Goal: Task Accomplishment & Management: Use online tool/utility

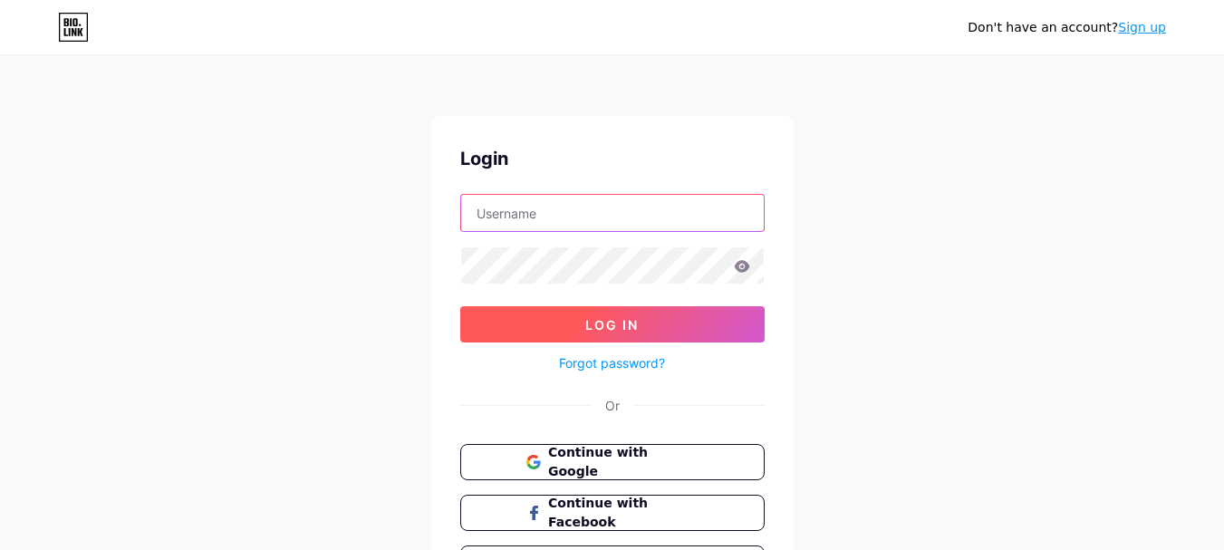
type input "[EMAIL_ADDRESS][DOMAIN_NAME]"
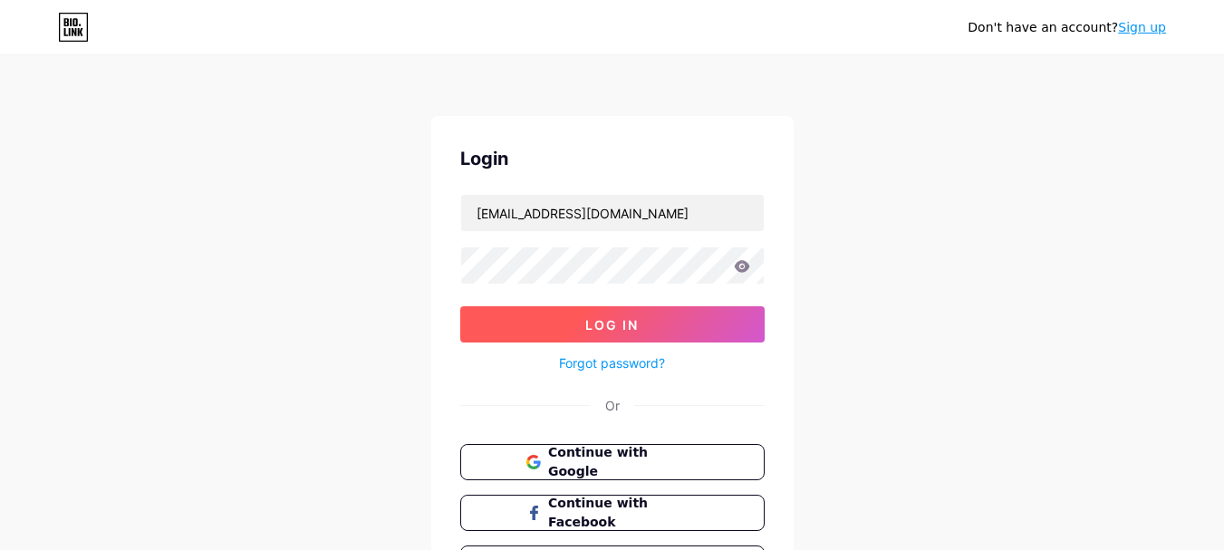
click at [620, 321] on span "Log In" at bounding box center [611, 324] width 53 height 15
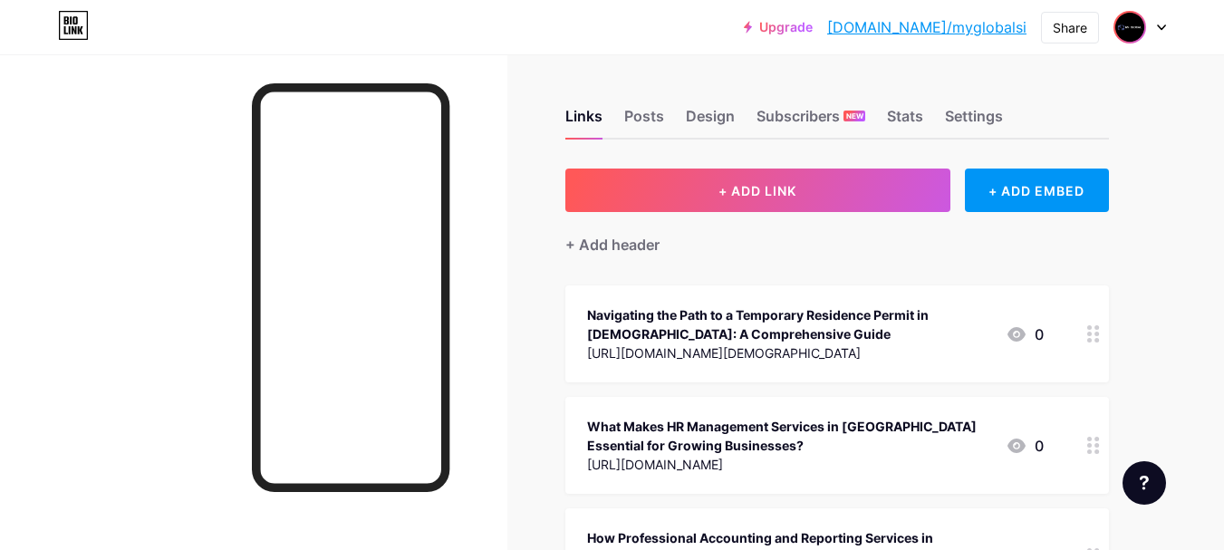
click at [1139, 20] on img at bounding box center [1129, 27] width 29 height 29
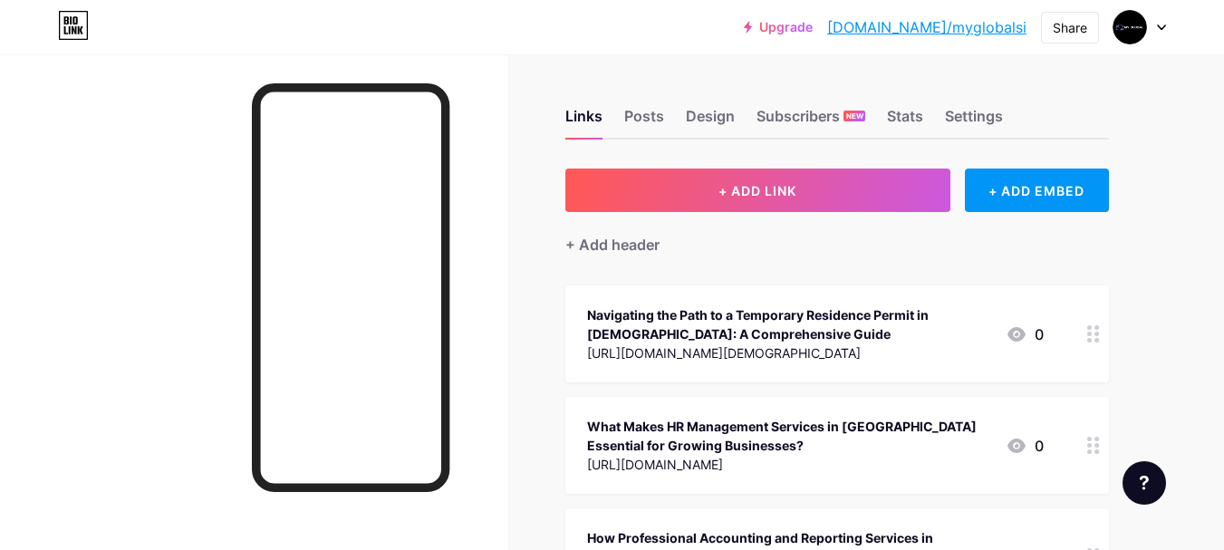
click at [1162, 31] on div at bounding box center [1139, 27] width 53 height 33
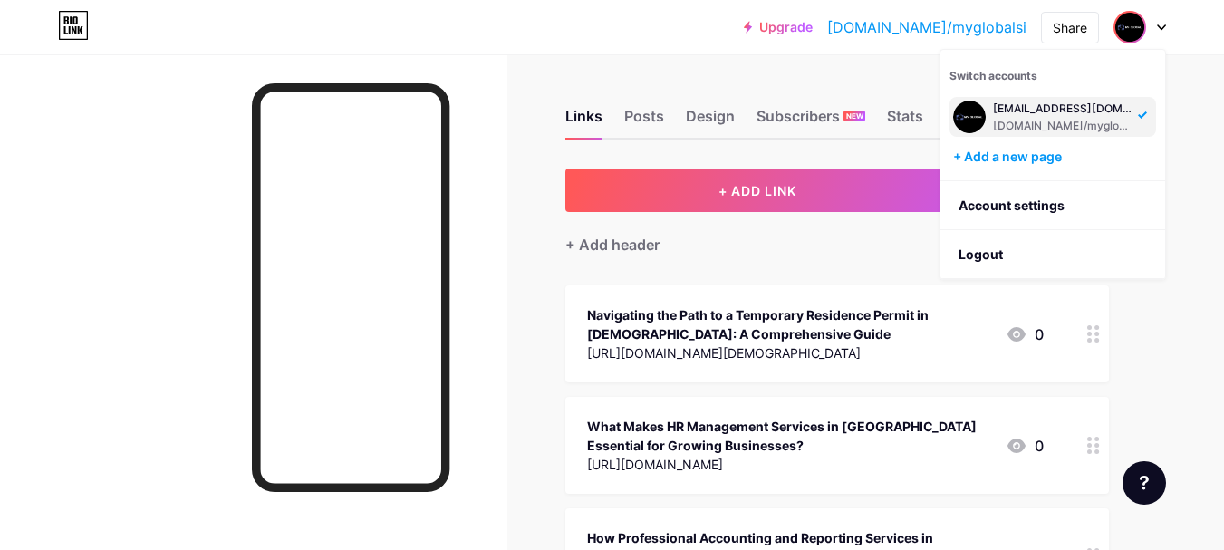
click at [877, 84] on div "Links Posts Design Subscribers NEW Stats Settings" at bounding box center [836, 107] width 543 height 63
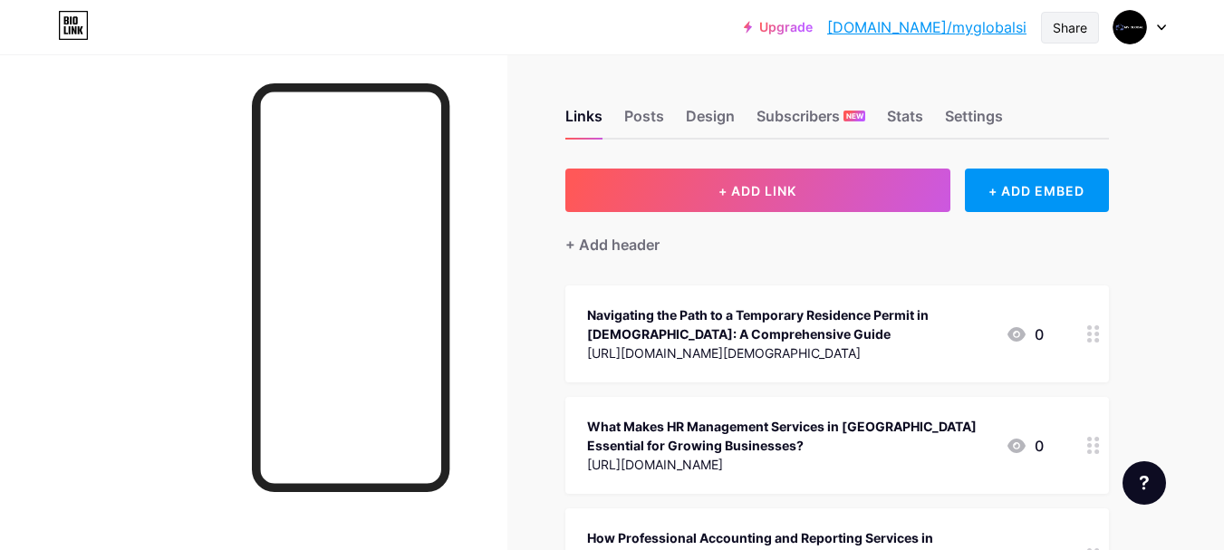
click at [1062, 31] on div "Share" at bounding box center [1069, 27] width 34 height 19
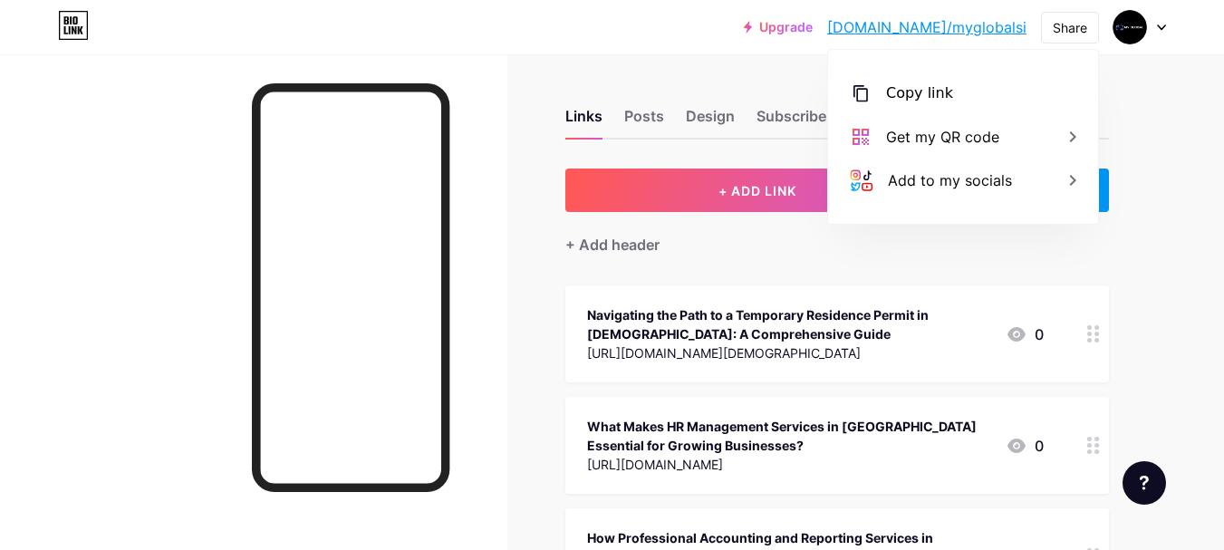
click at [787, 86] on div "Links Posts Design Subscribers NEW Stats Settings" at bounding box center [836, 107] width 543 height 63
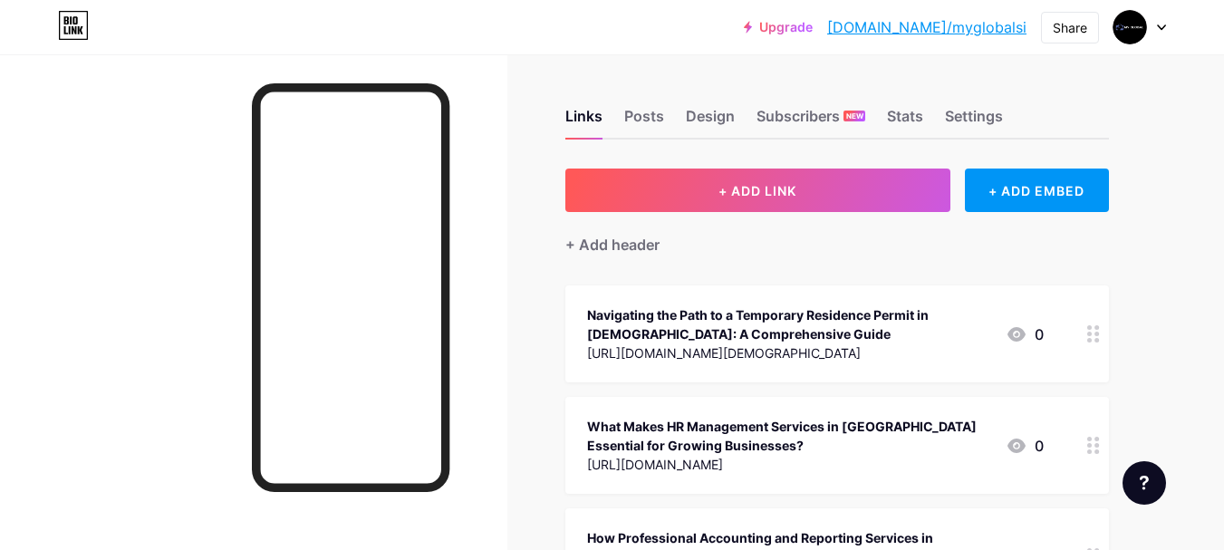
click at [869, 253] on div "+ Add header" at bounding box center [836, 234] width 543 height 44
click at [1122, 30] on img at bounding box center [1129, 27] width 29 height 29
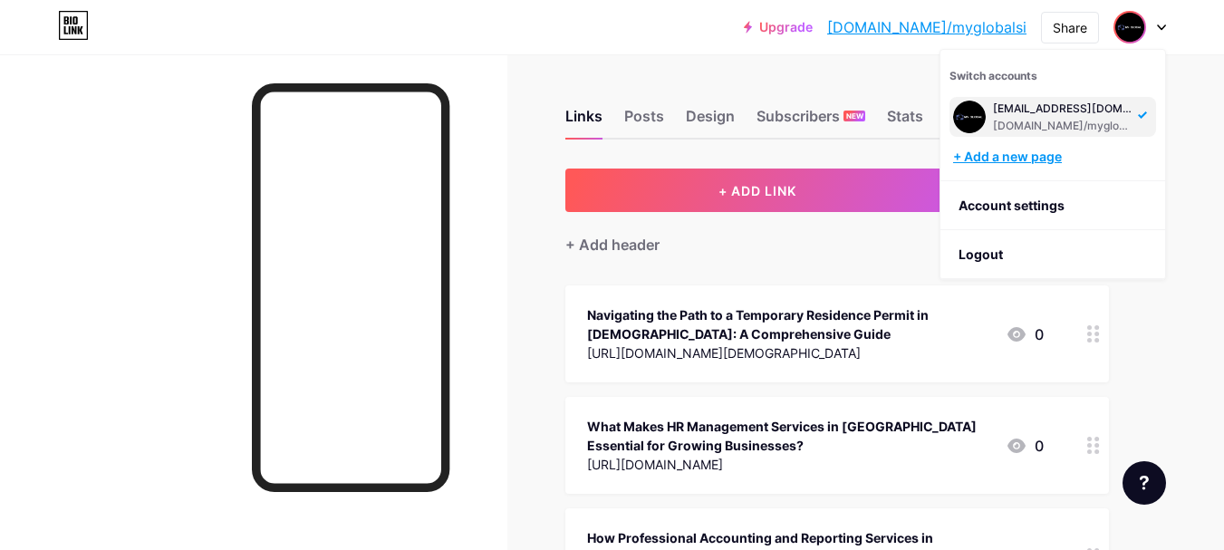
click at [1057, 158] on div "+ Add a new page" at bounding box center [1054, 157] width 203 height 18
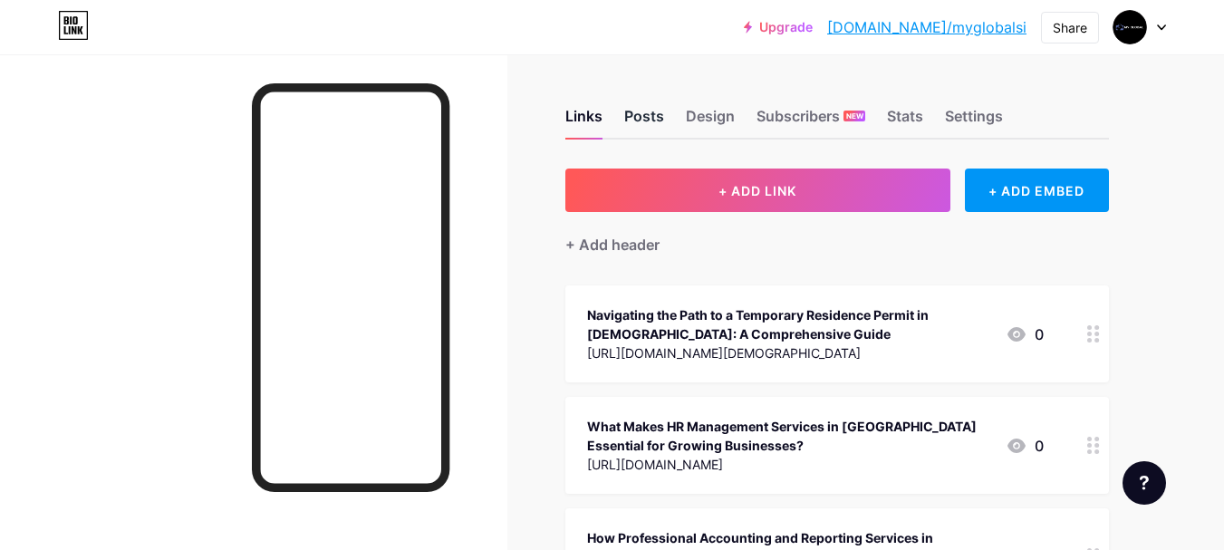
click at [645, 112] on div "Posts" at bounding box center [644, 121] width 40 height 33
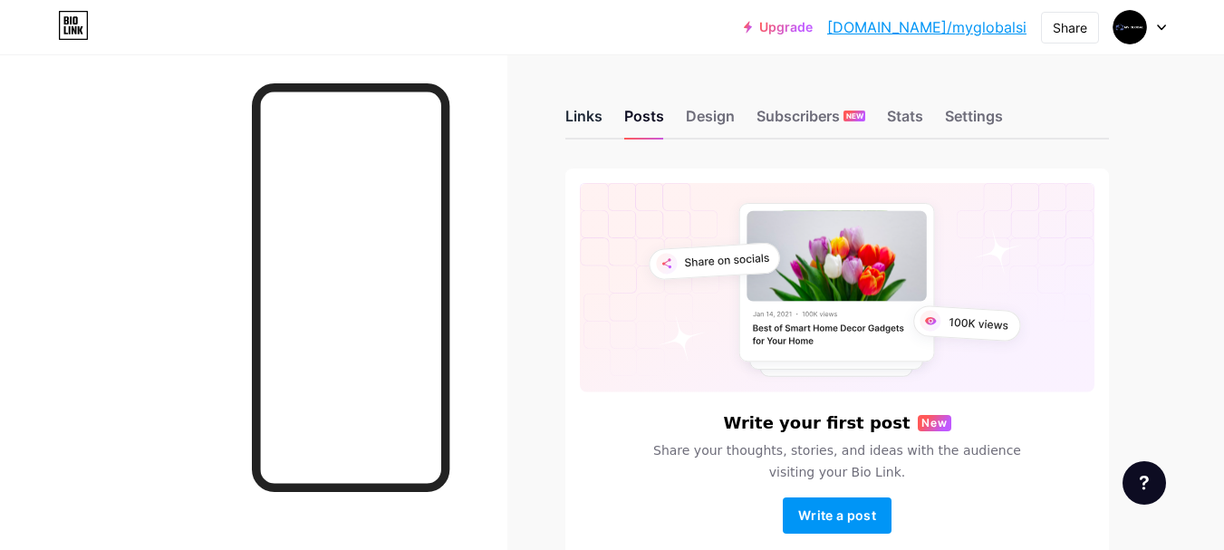
click at [588, 109] on div "Links" at bounding box center [583, 121] width 37 height 33
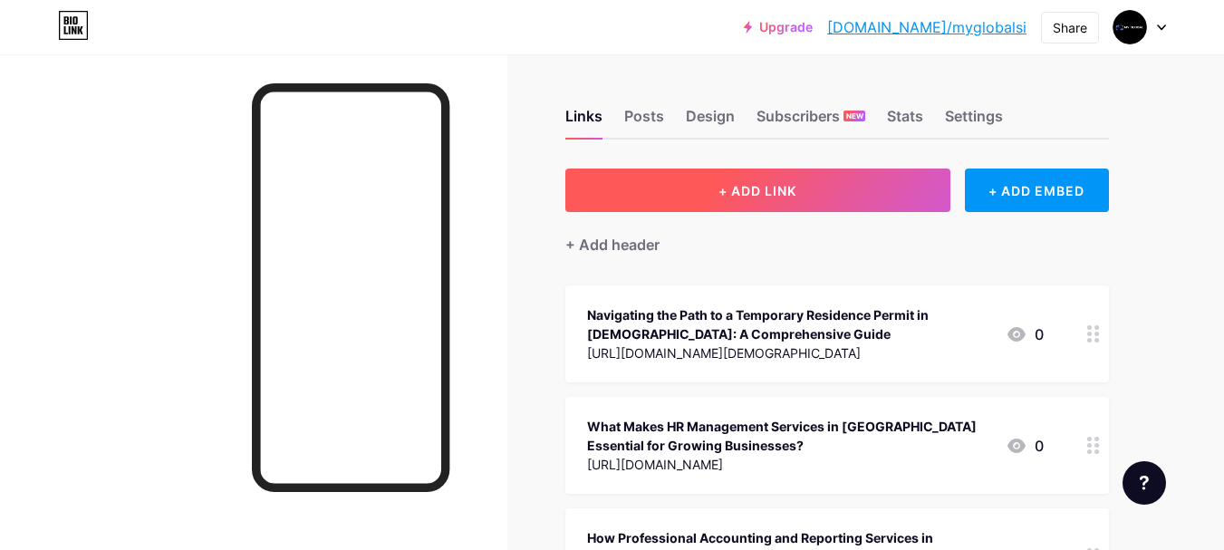
click at [773, 191] on span "+ ADD LINK" at bounding box center [757, 190] width 78 height 15
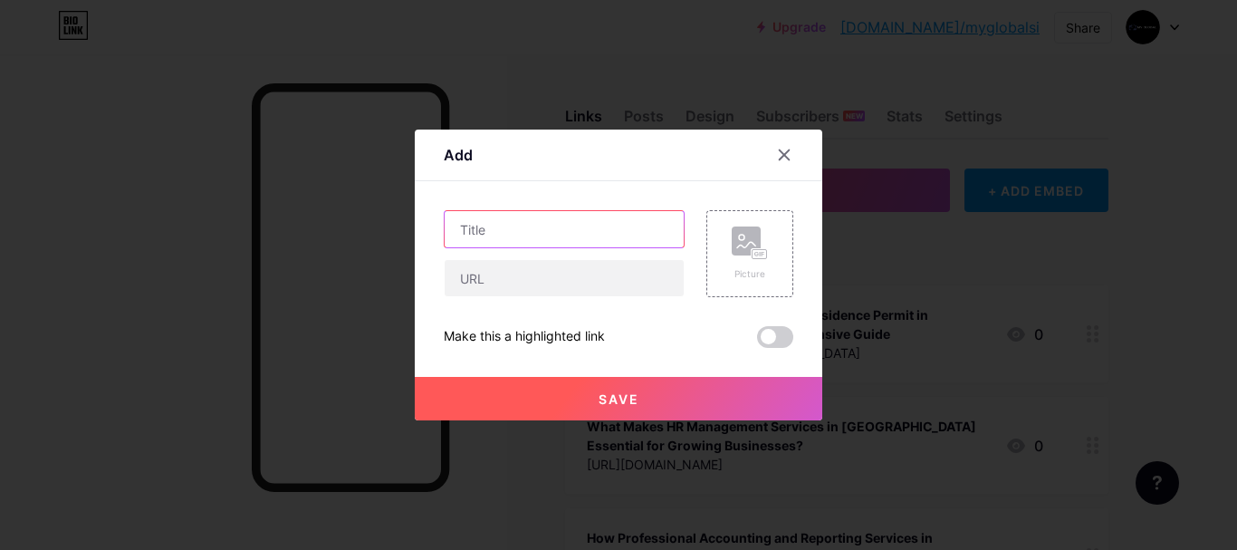
click at [547, 235] on input "text" at bounding box center [564, 229] width 239 height 36
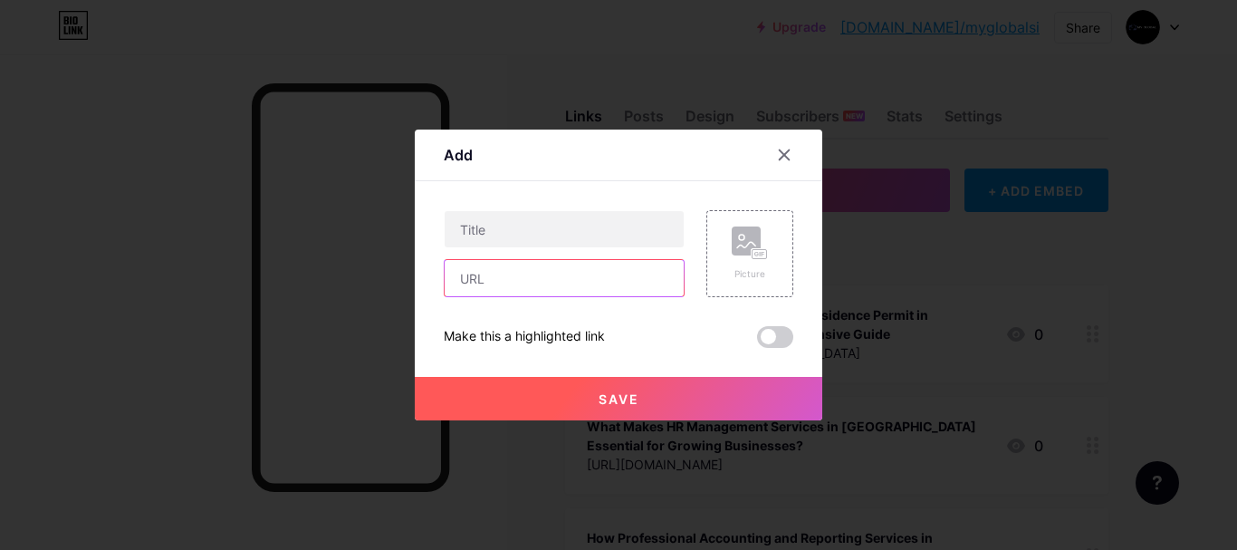
click at [561, 275] on input "text" at bounding box center [564, 278] width 239 height 36
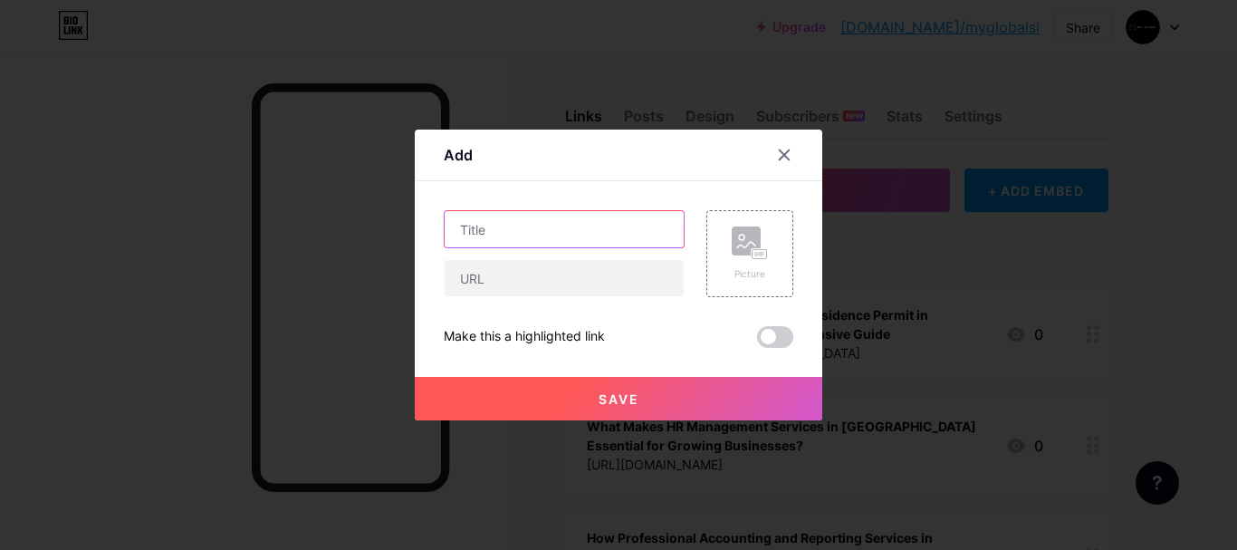
click at [456, 213] on input "text" at bounding box center [564, 229] width 239 height 36
click at [531, 220] on input "text" at bounding box center [564, 229] width 239 height 36
click at [576, 227] on input "text" at bounding box center [564, 229] width 239 height 36
click at [595, 233] on input "text" at bounding box center [564, 229] width 239 height 36
paste input "Slovenia Work Visa for [DEMOGRAPHIC_DATA] Citizens – A Complete Guide"
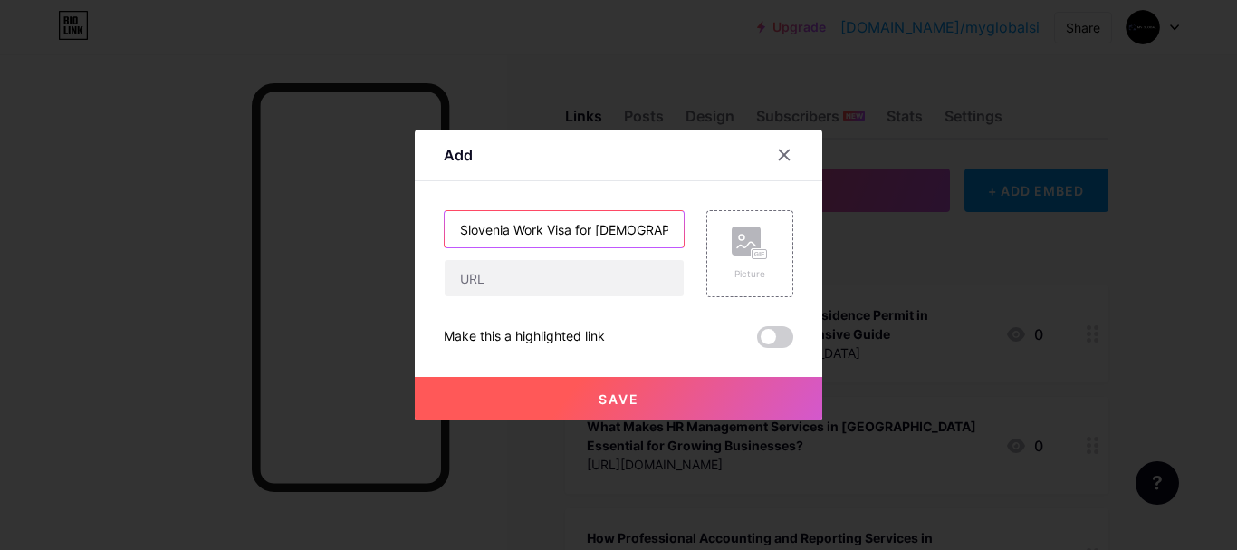
scroll to position [0, 139]
type input "Slovenia Work Visa for [DEMOGRAPHIC_DATA] Citizens – A Complete Guide"
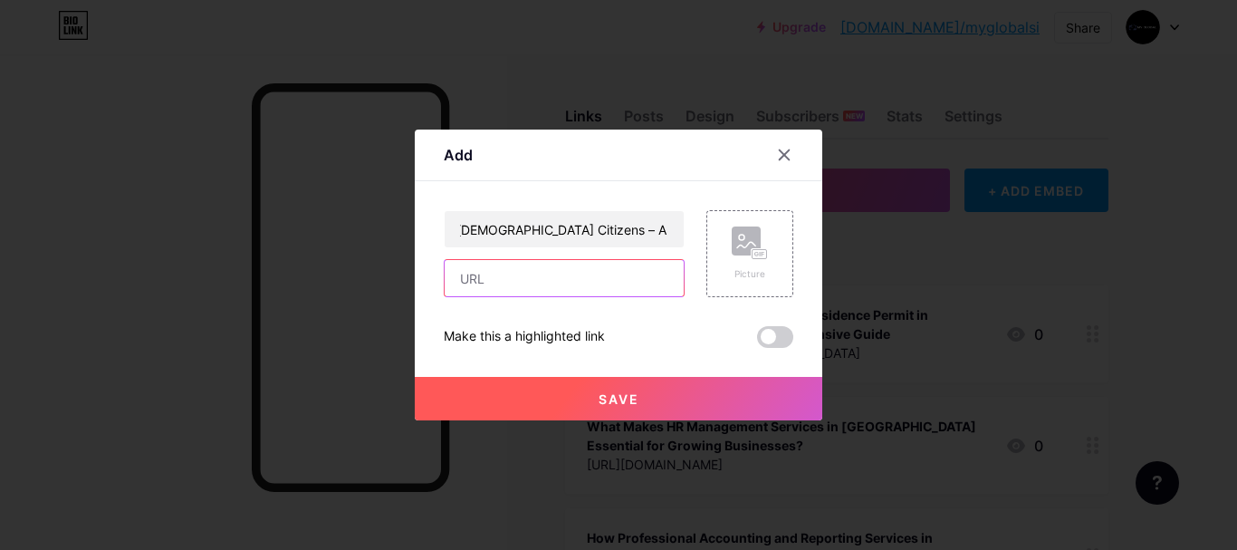
click at [606, 270] on input "text" at bounding box center [564, 278] width 239 height 36
paste input "[URL][DOMAIN_NAME][DEMOGRAPHIC_DATA]"
type input "[URL][DOMAIN_NAME][DEMOGRAPHIC_DATA]"
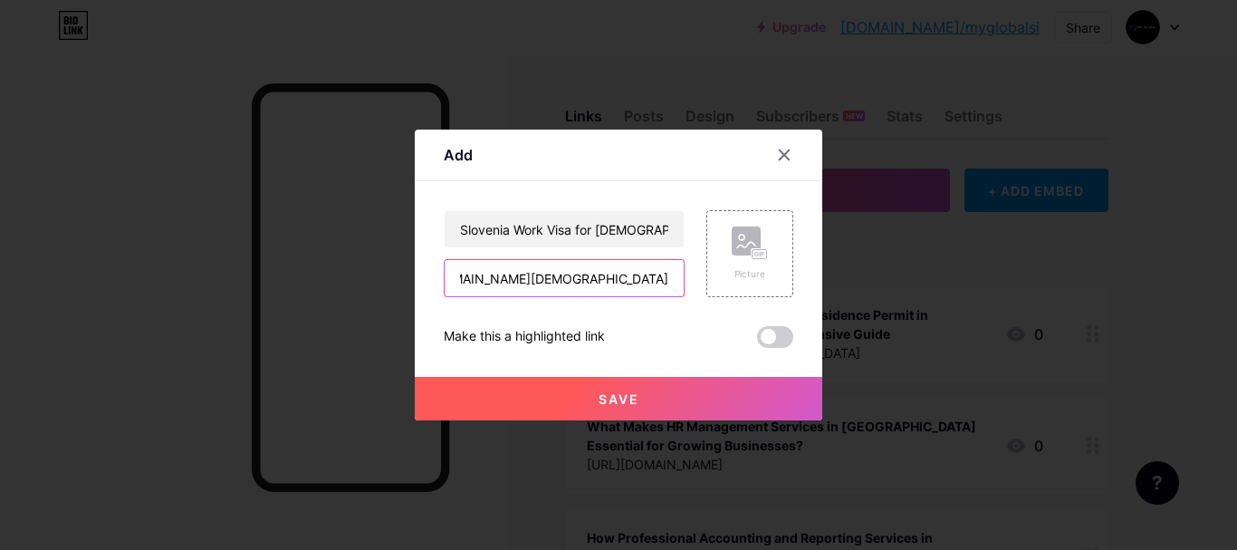
click at [623, 274] on input "[URL][DOMAIN_NAME][DEMOGRAPHIC_DATA]" at bounding box center [564, 278] width 239 height 36
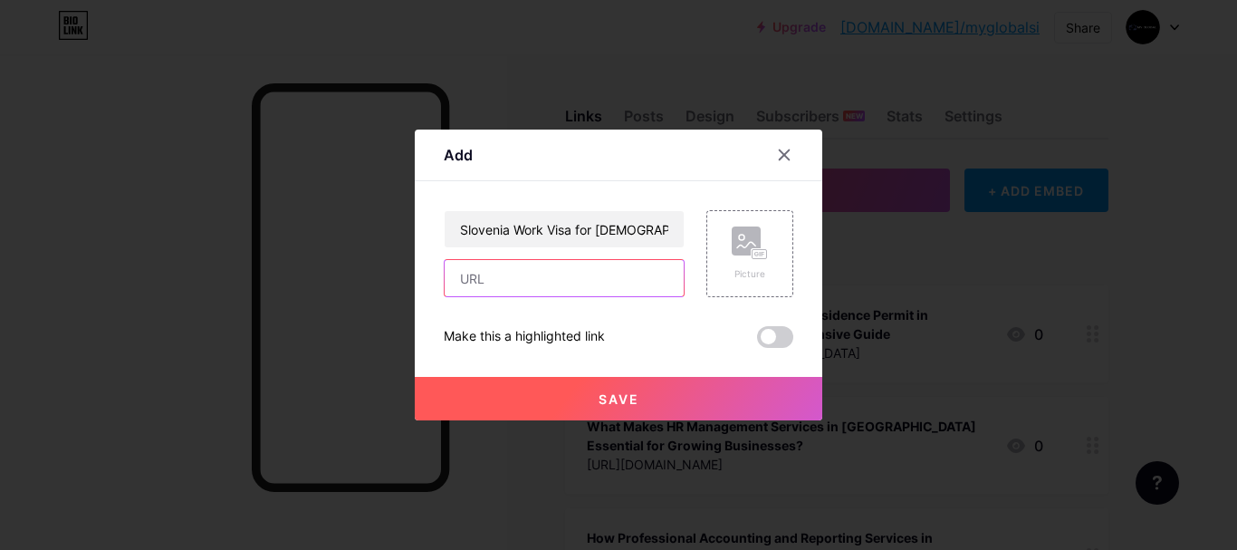
paste input "[URL][DOMAIN_NAME][DEMOGRAPHIC_DATA]"
click at [623, 274] on input "[URL][DOMAIN_NAME][DEMOGRAPHIC_DATA]" at bounding box center [564, 278] width 239 height 36
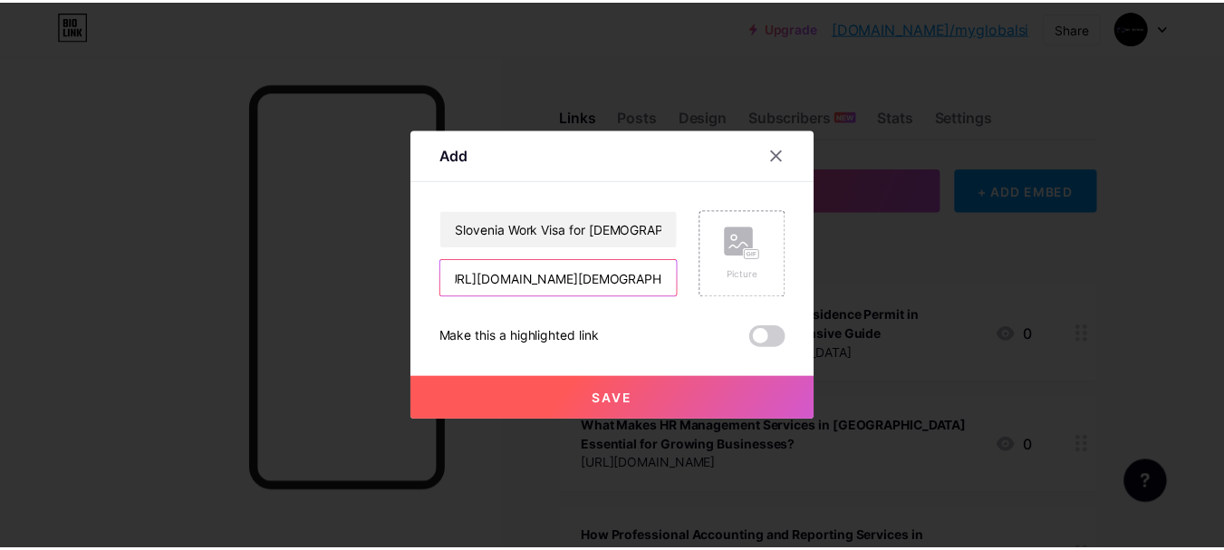
scroll to position [0, 0]
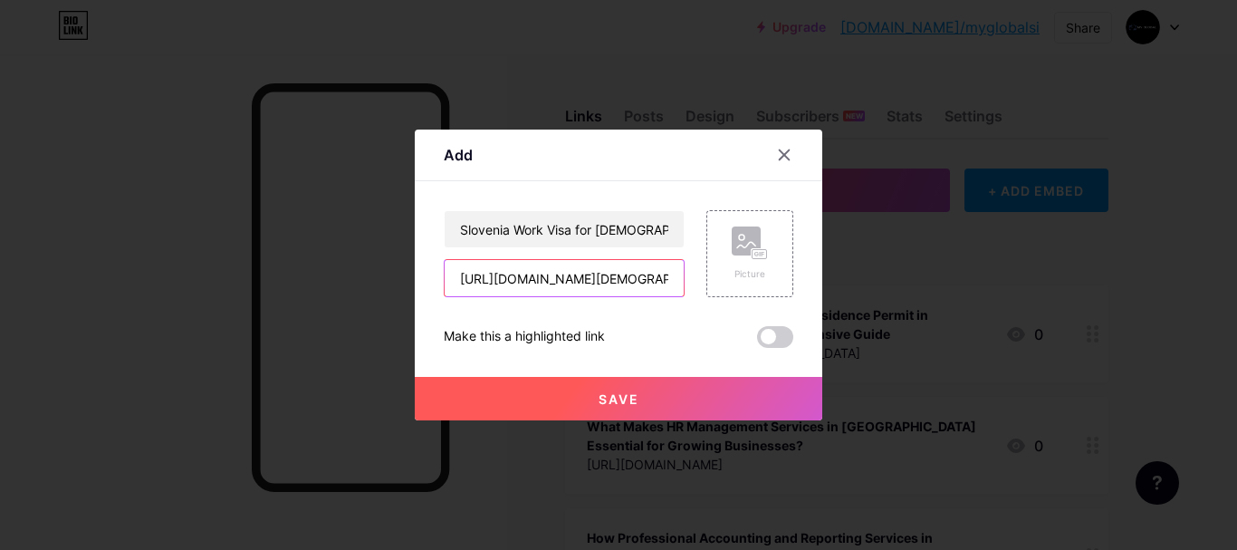
type input "[URL][DOMAIN_NAME][DEMOGRAPHIC_DATA]"
click at [712, 389] on button "Save" at bounding box center [619, 398] width 408 height 43
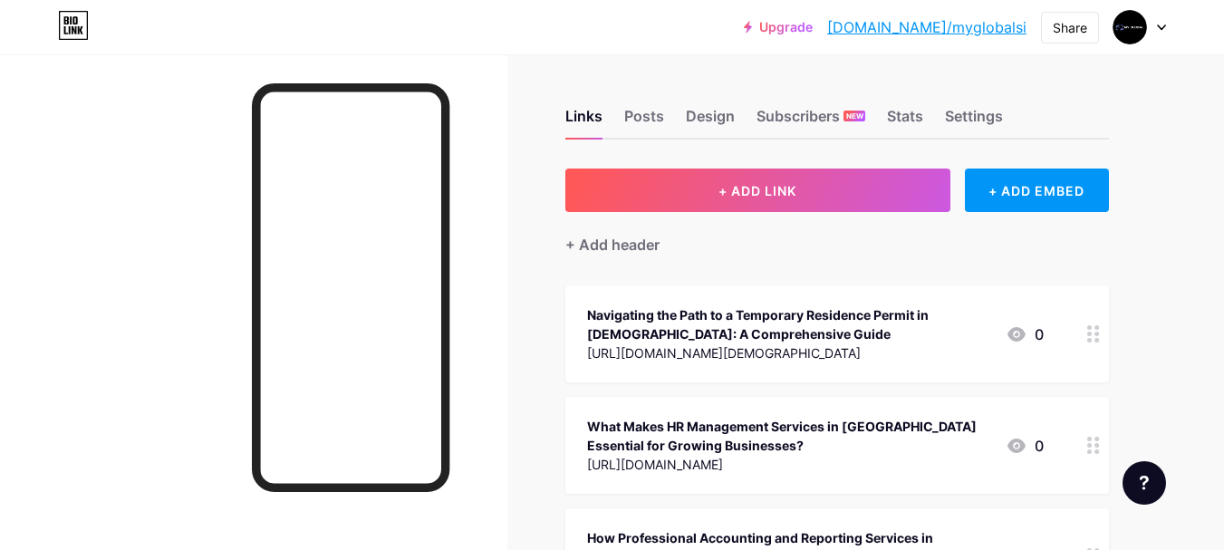
click at [1099, 339] on circle at bounding box center [1096, 340] width 5 height 5
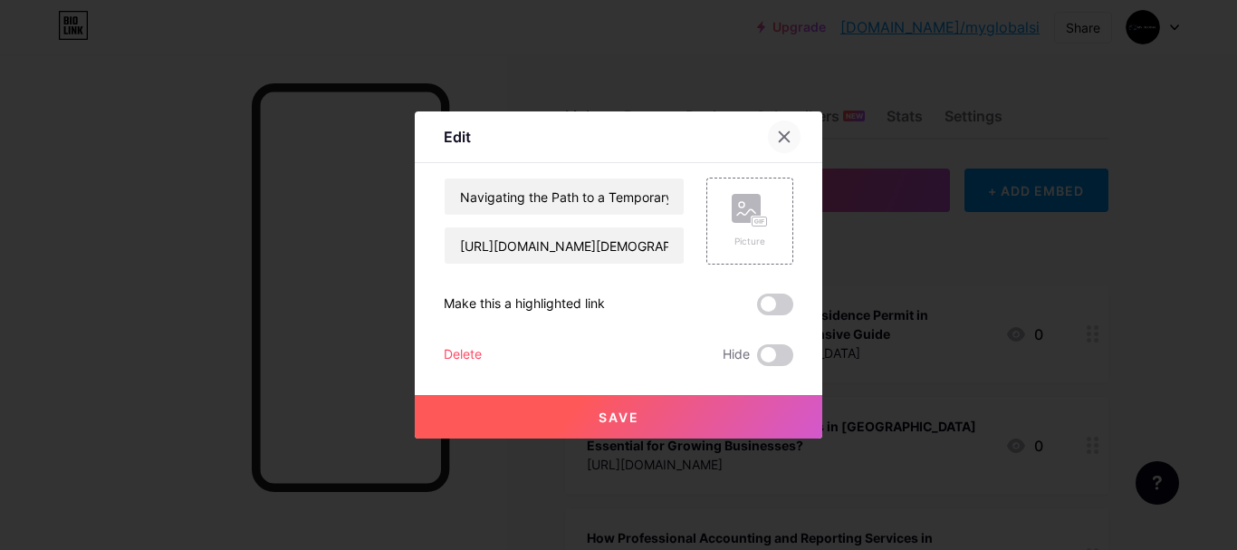
click at [780, 135] on icon at bounding box center [785, 137] width 10 height 10
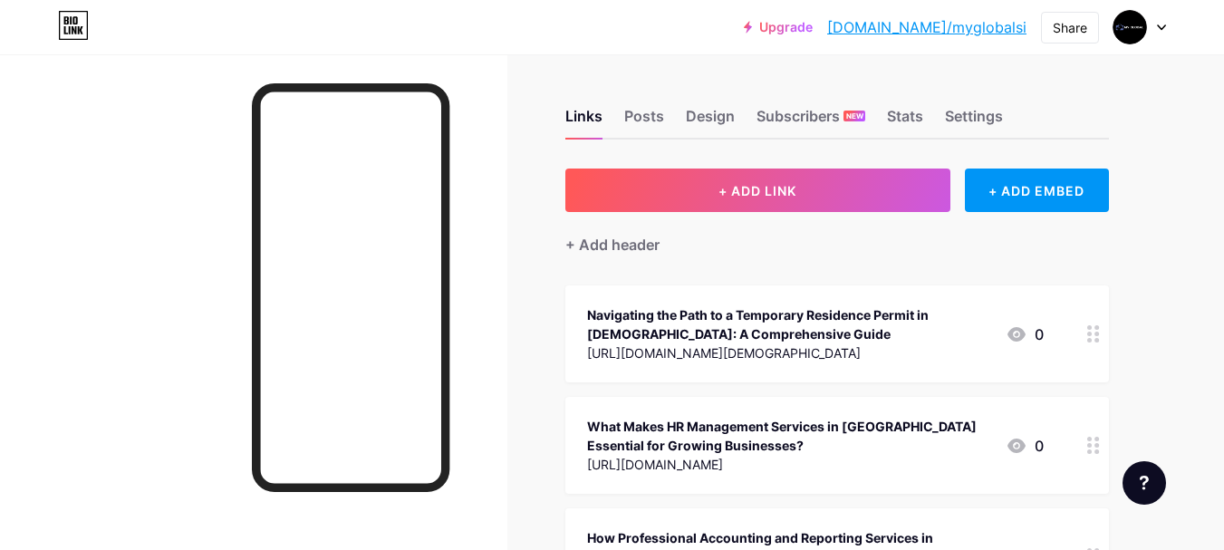
click at [999, 34] on link "[DOMAIN_NAME]/myglobalsi" at bounding box center [926, 27] width 199 height 22
